Goal: Contribute content

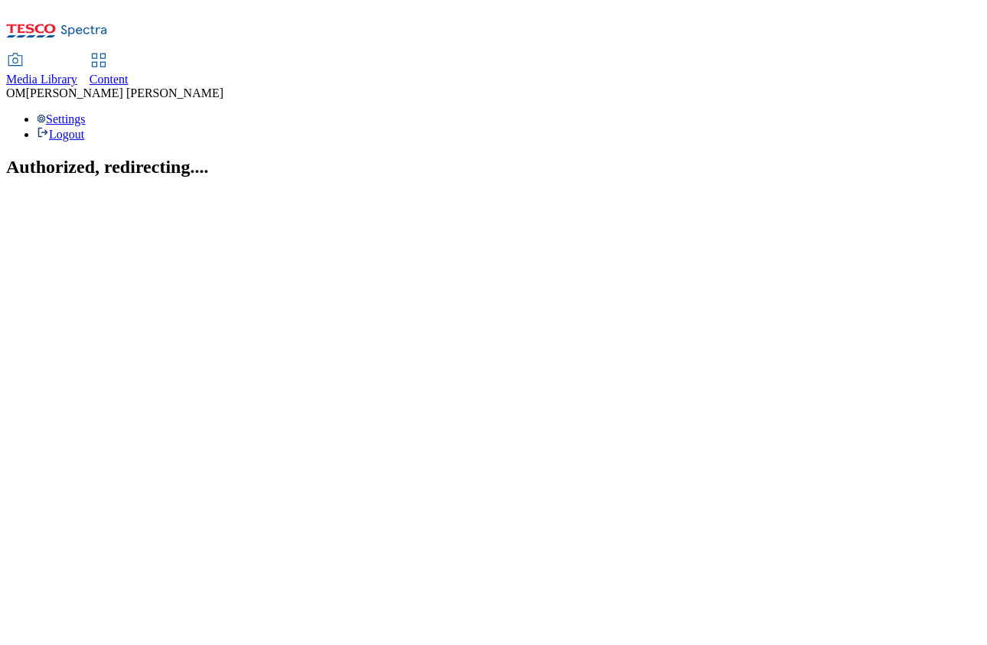
click at [77, 73] on div "Media Library" at bounding box center [41, 80] width 71 height 14
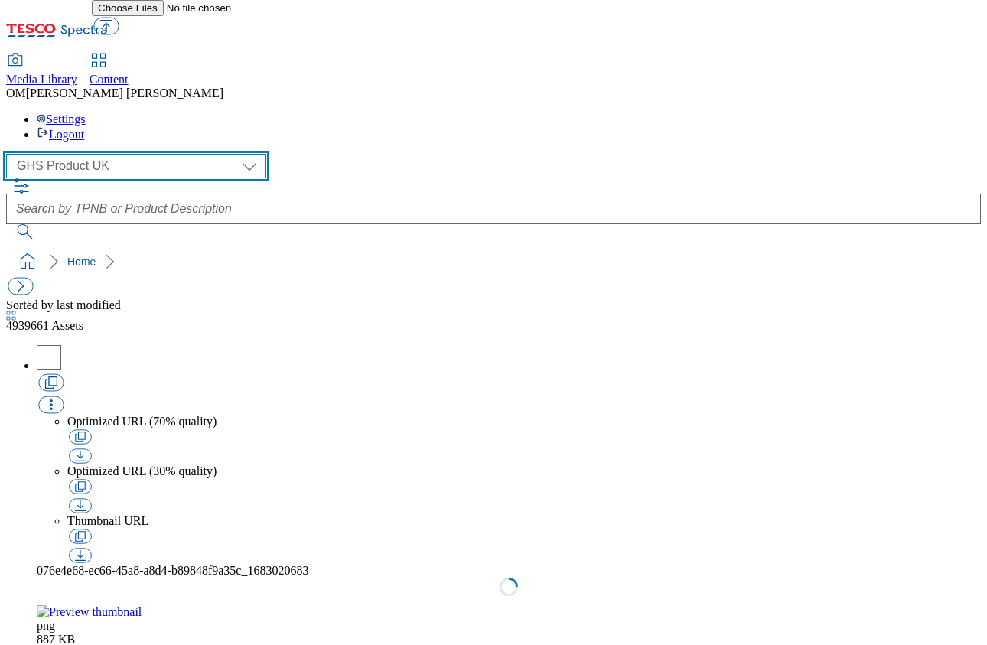
click at [133, 154] on select "GHS Marketing UK GHS Product UK ghs-roi" at bounding box center [136, 166] width 260 height 24
select select "flare-ghs-mktg"
click at [11, 154] on select "GHS Marketing UK GHS Product UK ghs-roi" at bounding box center [136, 166] width 260 height 24
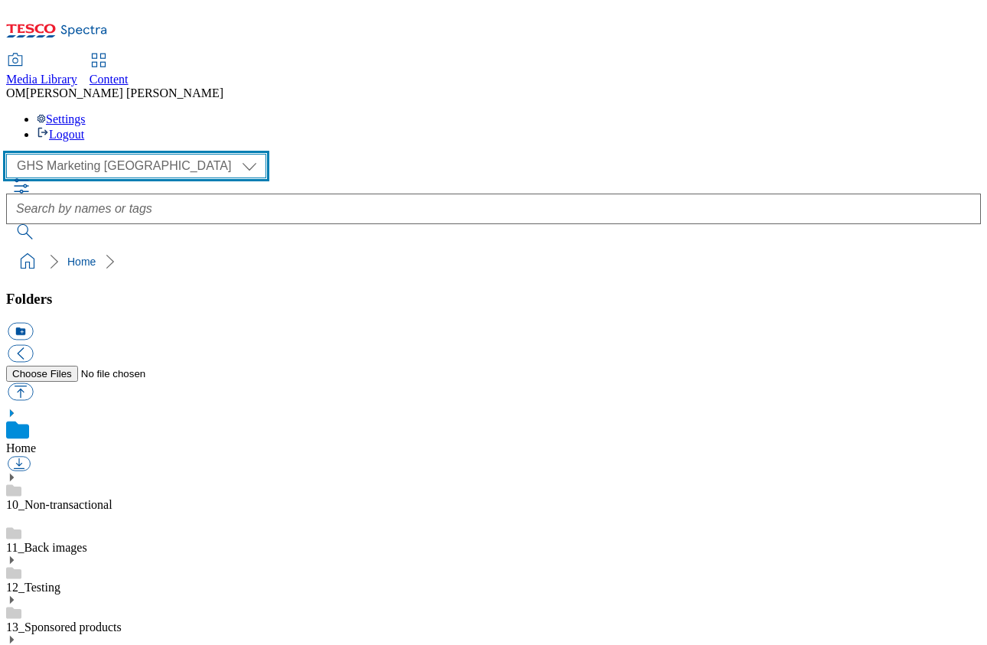
scroll to position [93, 0]
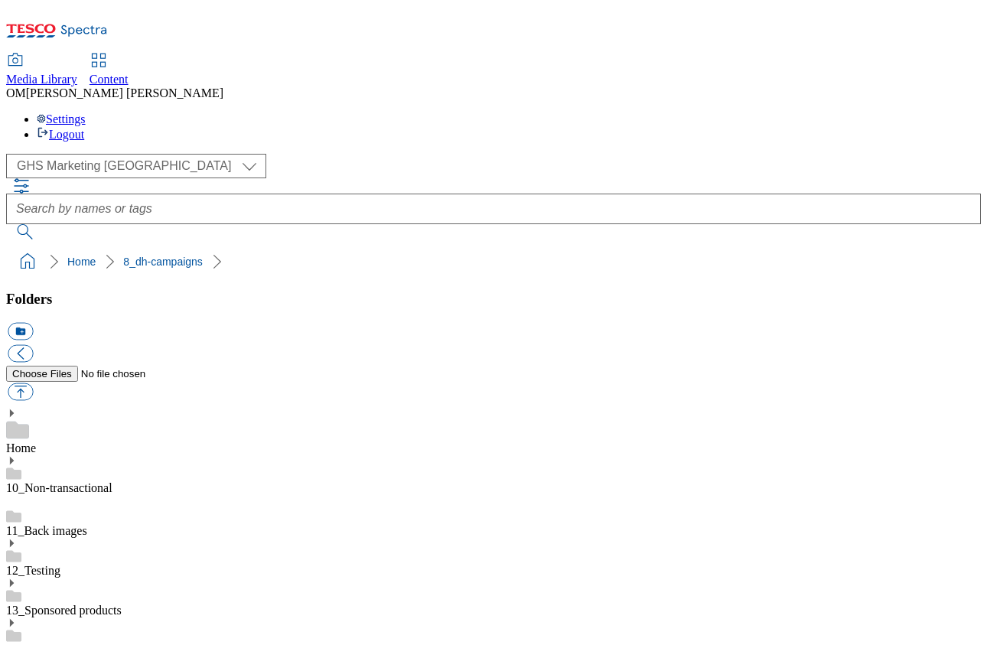
click at [33, 383] on button "button" at bounding box center [20, 392] width 25 height 18
type input "C:\fakepath\1758695727379-ad541725_The_Laughing_Cow_LegoBrand_H_1184x333_V3.jpg"
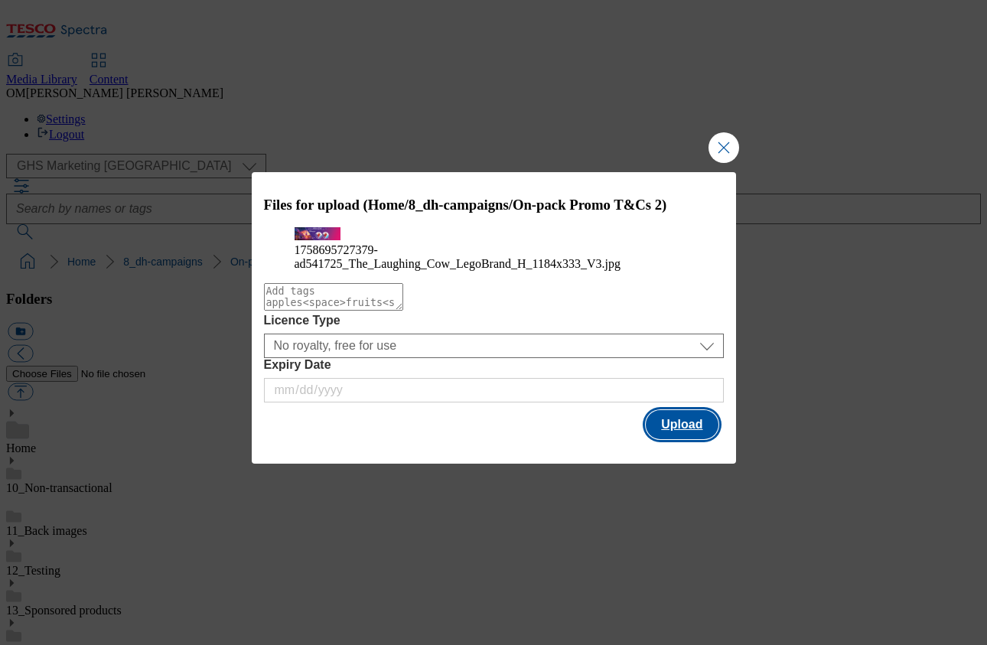
click at [690, 439] on button "Upload" at bounding box center [682, 424] width 72 height 29
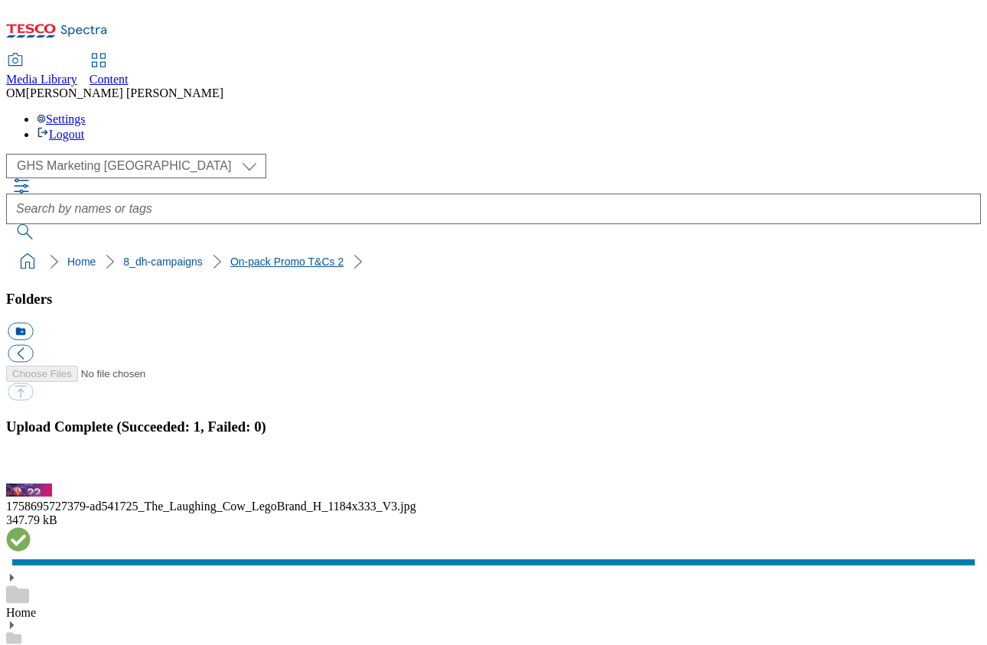
click at [239, 256] on link "On-pack Promo T&Cs 2" at bounding box center [286, 262] width 113 height 12
